Goal: Information Seeking & Learning: Learn about a topic

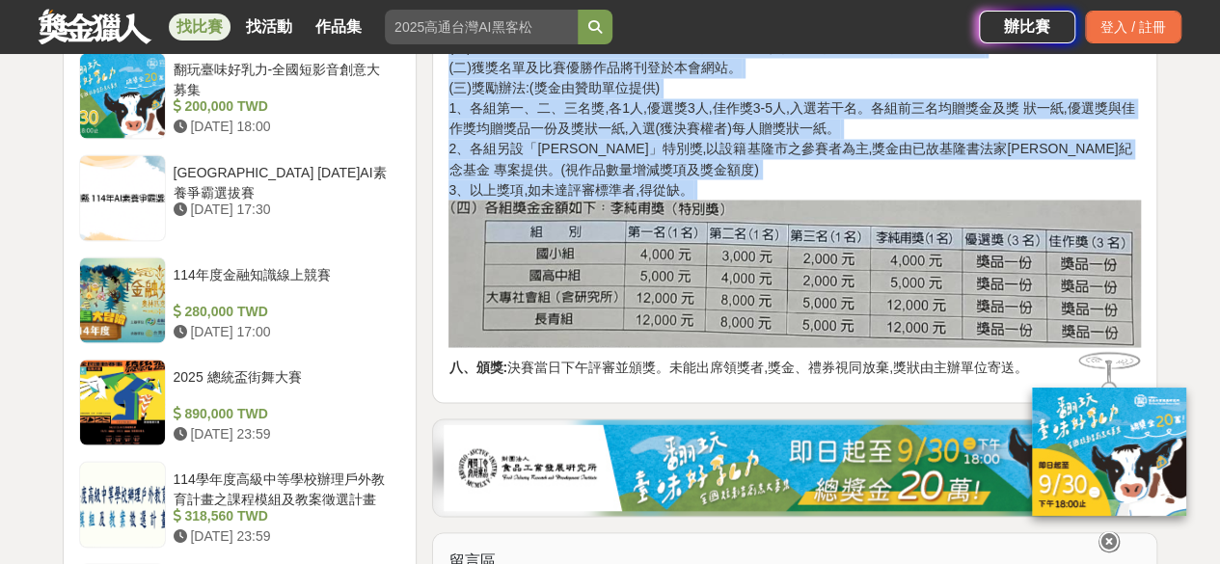
scroll to position [1735, 0]
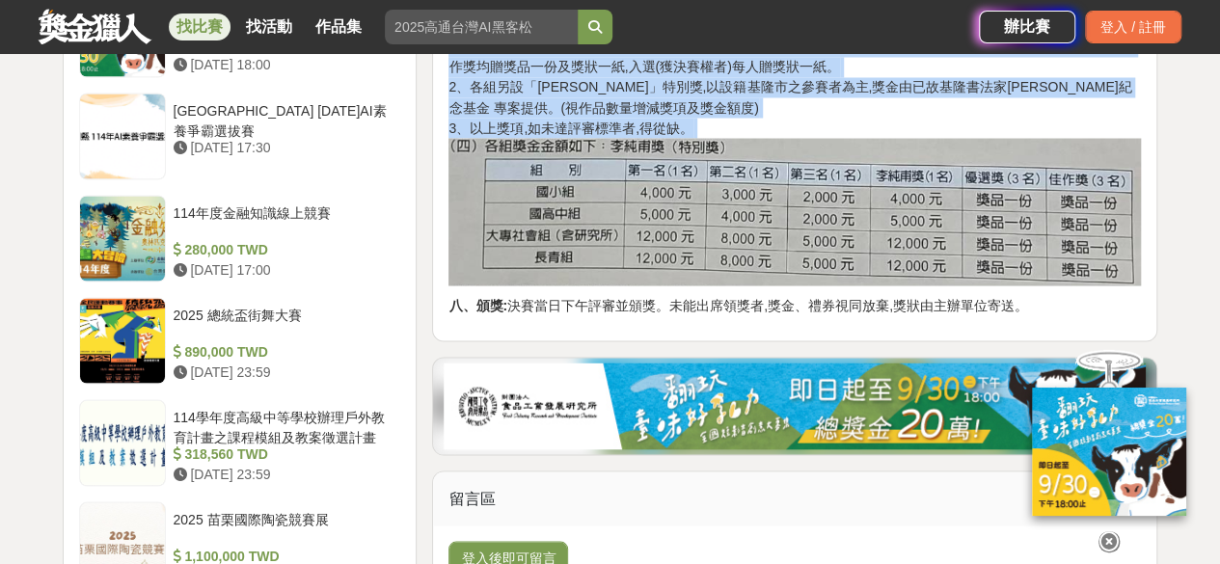
drag, startPoint x: 442, startPoint y: 188, endPoint x: 606, endPoint y: 164, distance: 166.6
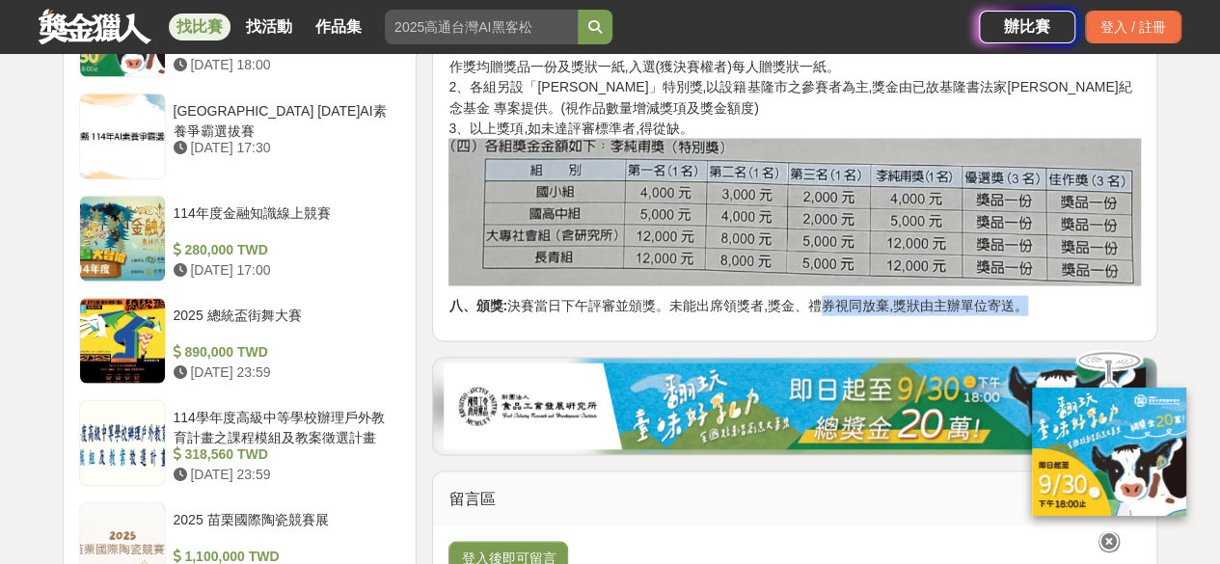
drag, startPoint x: 864, startPoint y: 250, endPoint x: 1069, endPoint y: 257, distance: 205.5
click at [607, 295] on p "八、頒獎: 決賽當日下午評審並頒獎。未能出席領獎者,獎金、禮券視同放棄,獎狀由主辦單位寄送。" at bounding box center [794, 305] width 692 height 20
drag, startPoint x: 1052, startPoint y: 245, endPoint x: 1031, endPoint y: 248, distance: 21.4
click at [607, 295] on p "八、頒獎: 決賽當日下午評審並頒獎。未能出席領獎者,獎金、禮券視同放棄,獎狀由主辦單位寄送。" at bounding box center [794, 305] width 692 height 20
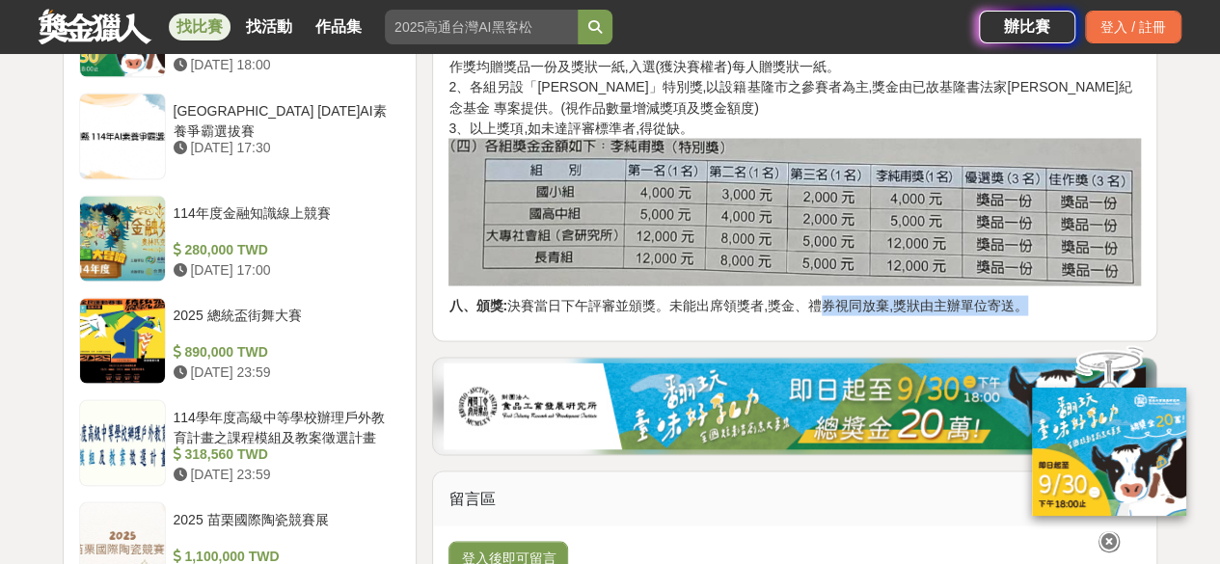
click at [607, 295] on p "八、頒獎: 決賽當日下午評審並頒獎。未能出席領獎者,獎金、禮券視同放棄,獎狀由主辦單位寄送。" at bounding box center [794, 305] width 692 height 20
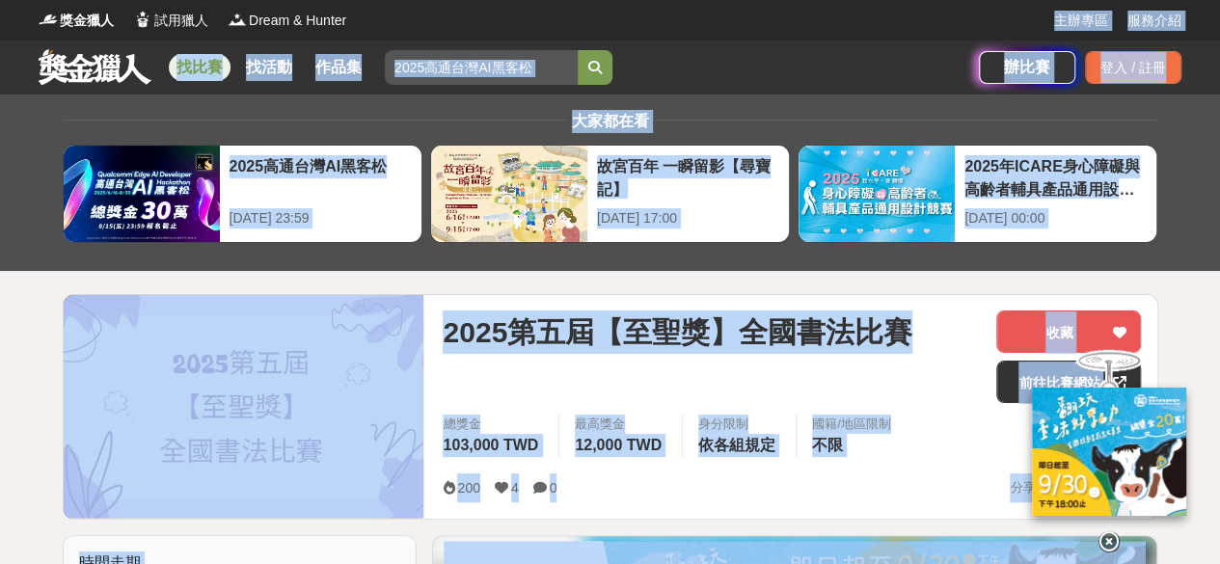
scroll to position [0, 0]
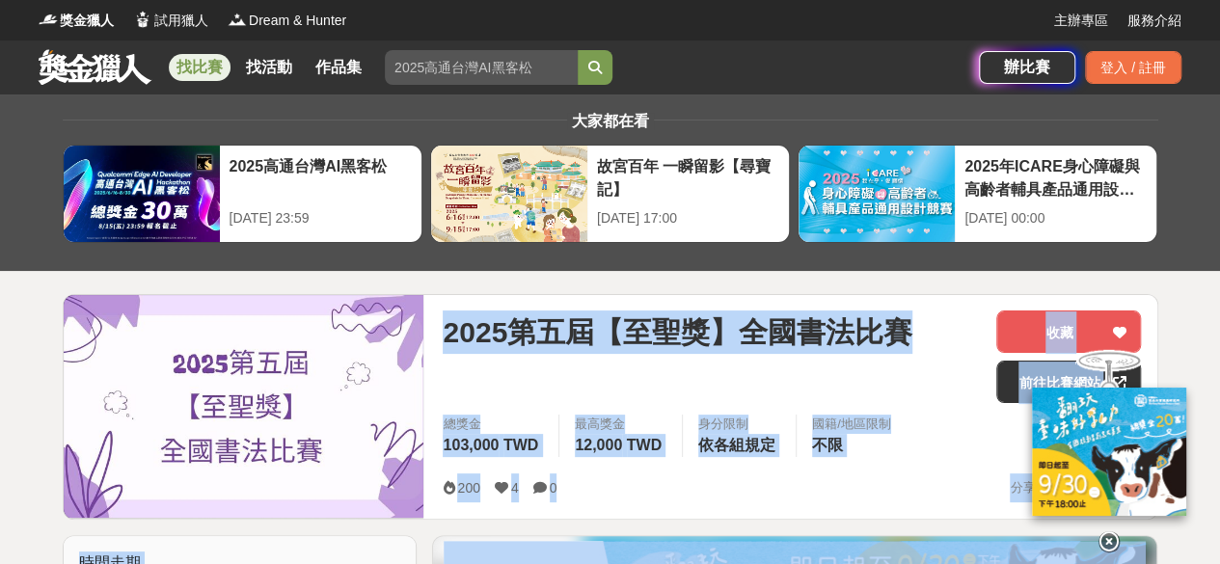
drag, startPoint x: 1036, startPoint y: 243, endPoint x: 416, endPoint y: 331, distance: 626.1
copy div "3017lor【ips】dolors am consec adi 572,103 ELI sedd 54,524 EIU temp incid ut/labo…"
